Goal: Task Accomplishment & Management: Manage account settings

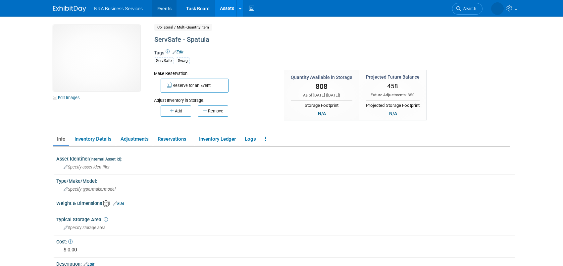
click at [157, 7] on link "Events" at bounding box center [164, 8] width 24 height 17
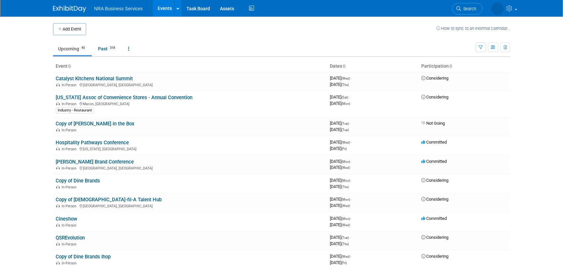
click at [351, 65] on th "Dates" at bounding box center [372, 66] width 91 height 11
click at [345, 65] on icon at bounding box center [343, 66] width 3 height 4
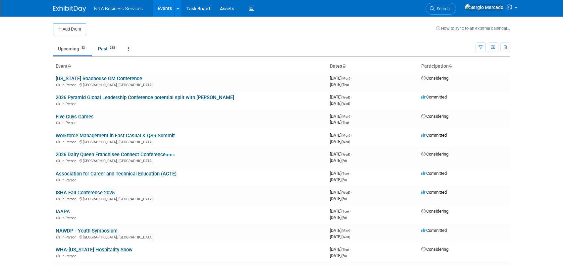
click at [345, 64] on icon at bounding box center [343, 66] width 3 height 4
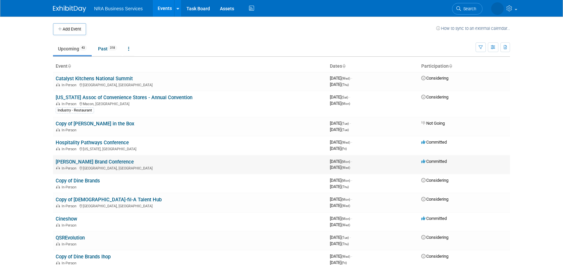
click at [76, 159] on link "[PERSON_NAME] Brand Conference" at bounding box center [95, 162] width 78 height 6
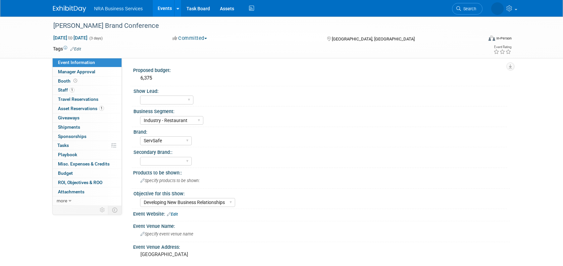
select select "Industry - Restaurant"
select select "ServSafe"
select select "Developing New Business Relationships"
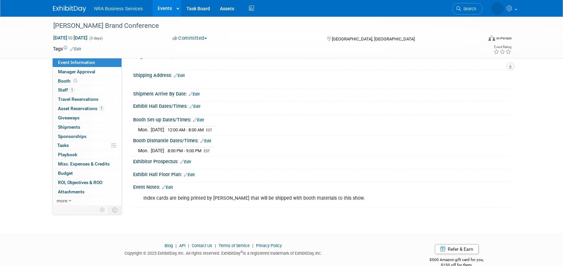
scroll to position [248, 0]
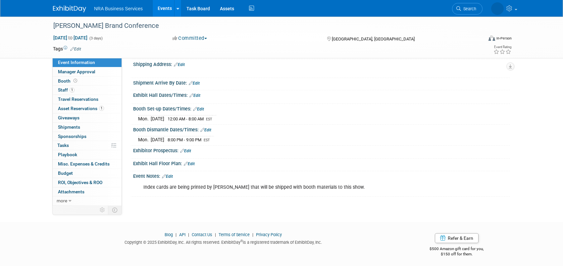
click at [170, 174] on link "Edit" at bounding box center [167, 176] width 11 height 5
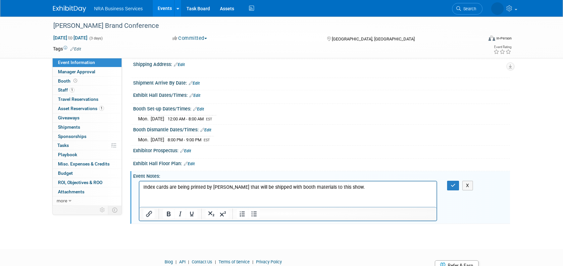
scroll to position [0, 0]
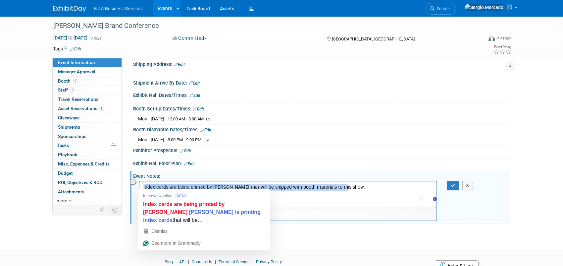
drag, startPoint x: 339, startPoint y: 187, endPoint x: 146, endPoint y: 186, distance: 193.1
click at [144, 185] on p "Index cards are being printed by [PERSON_NAME] that will be shipped with booth …" at bounding box center [287, 186] width 289 height 7
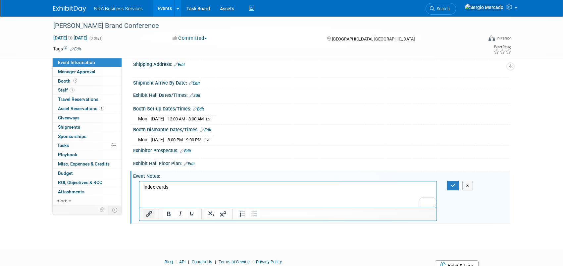
click at [151, 211] on icon "Insert/edit link" at bounding box center [149, 214] width 8 height 8
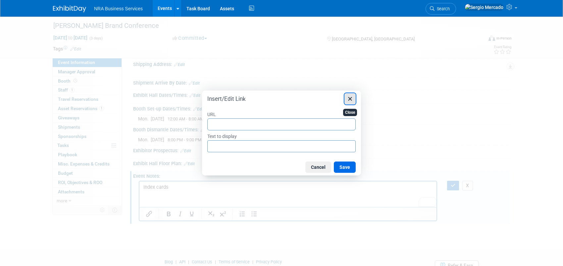
click at [351, 99] on icon "Close" at bounding box center [350, 99] width 8 height 8
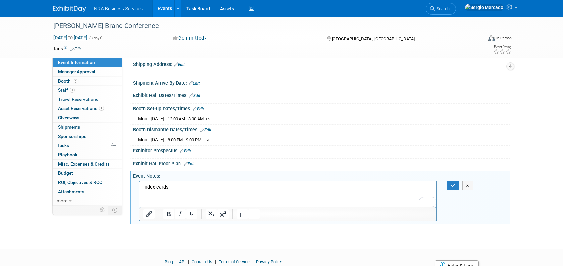
click at [223, 184] on p "Index cards" at bounding box center [287, 186] width 289 height 7
click at [153, 210] on button "Insert/edit link" at bounding box center [148, 213] width 11 height 9
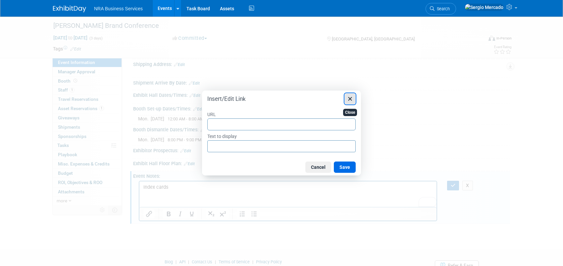
drag, startPoint x: 350, startPoint y: 98, endPoint x: 324, endPoint y: 108, distance: 28.5
click at [349, 98] on icon "Close" at bounding box center [350, 99] width 4 height 4
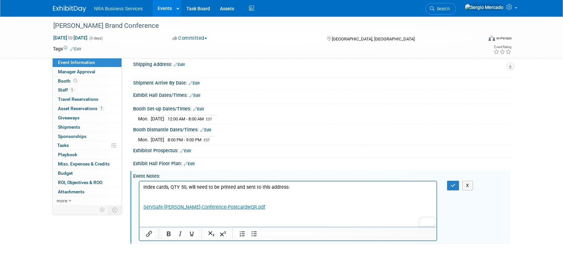
click at [147, 197] on p "To enrich screen reader interactions, please activate Accessibility in Grammarl…" at bounding box center [287, 200] width 289 height 7
click at [145, 195] on p "To enrich screen reader interactions, please activate Accessibility in Grammarl…" at bounding box center [287, 193] width 289 height 7
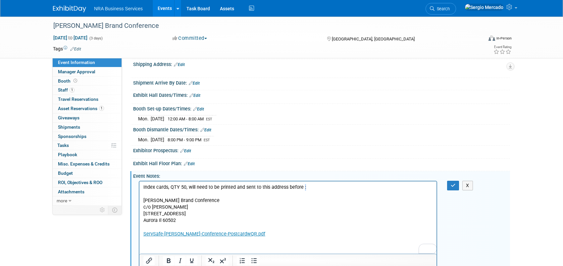
click at [302, 187] on p "Index cards, QTY 50, will need to be printed and sent to this address before :" at bounding box center [287, 186] width 289 height 7
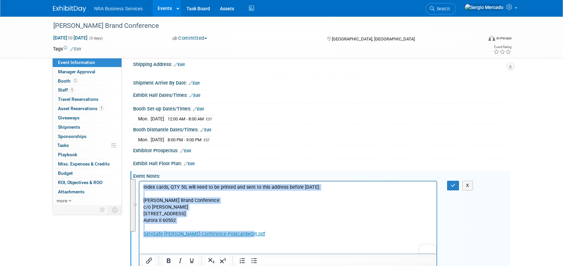
drag, startPoint x: 247, startPoint y: 233, endPoint x: 273, endPoint y: 364, distance: 133.6
click at [139, 185] on html "Index cards, QTY 50, will need to be printed and sent to this address before [D…" at bounding box center [287, 209] width 297 height 56
copy body "Index cards, QTY 50, will need to be printed and sent to this address before [D…"
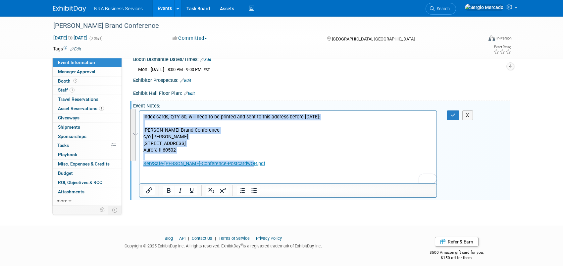
scroll to position [322, 0]
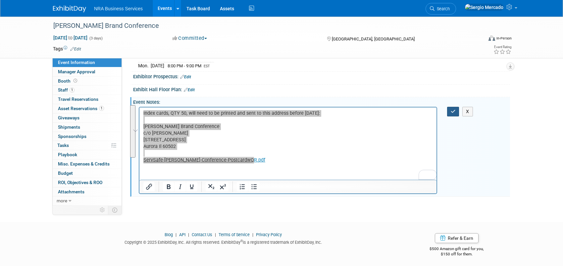
click at [452, 109] on icon "button" at bounding box center [453, 111] width 5 height 5
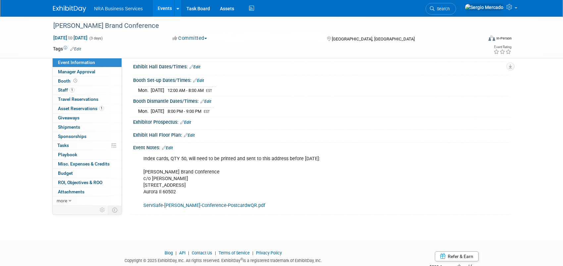
scroll to position [261, 0]
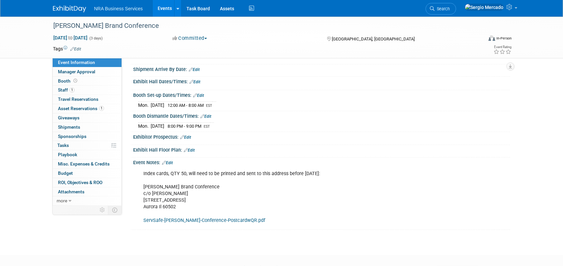
click at [308, 106] on div "[DATE] 12:00 AM - 8:00 AM EST" at bounding box center [321, 104] width 367 height 9
